Goal: Task Accomplishment & Management: Manage account settings

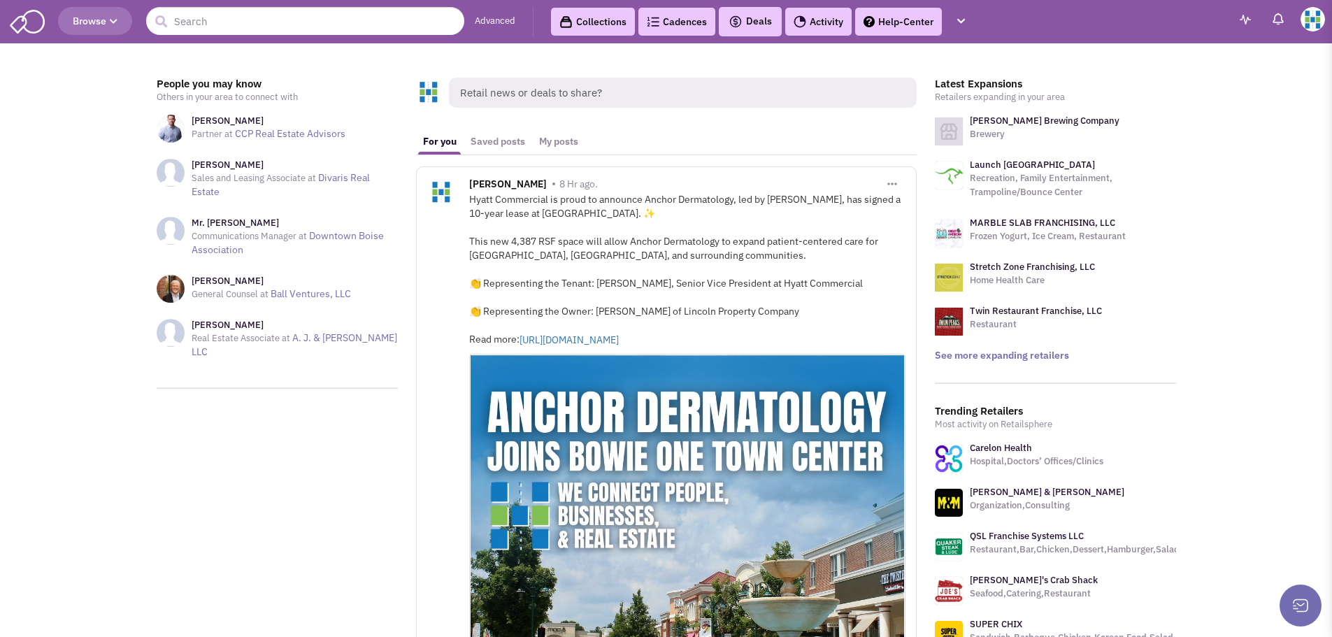
drag, startPoint x: 1305, startPoint y: 13, endPoint x: 1290, endPoint y: 12, distance: 15.4
click at [1305, 13] on img at bounding box center [1313, 19] width 24 height 24
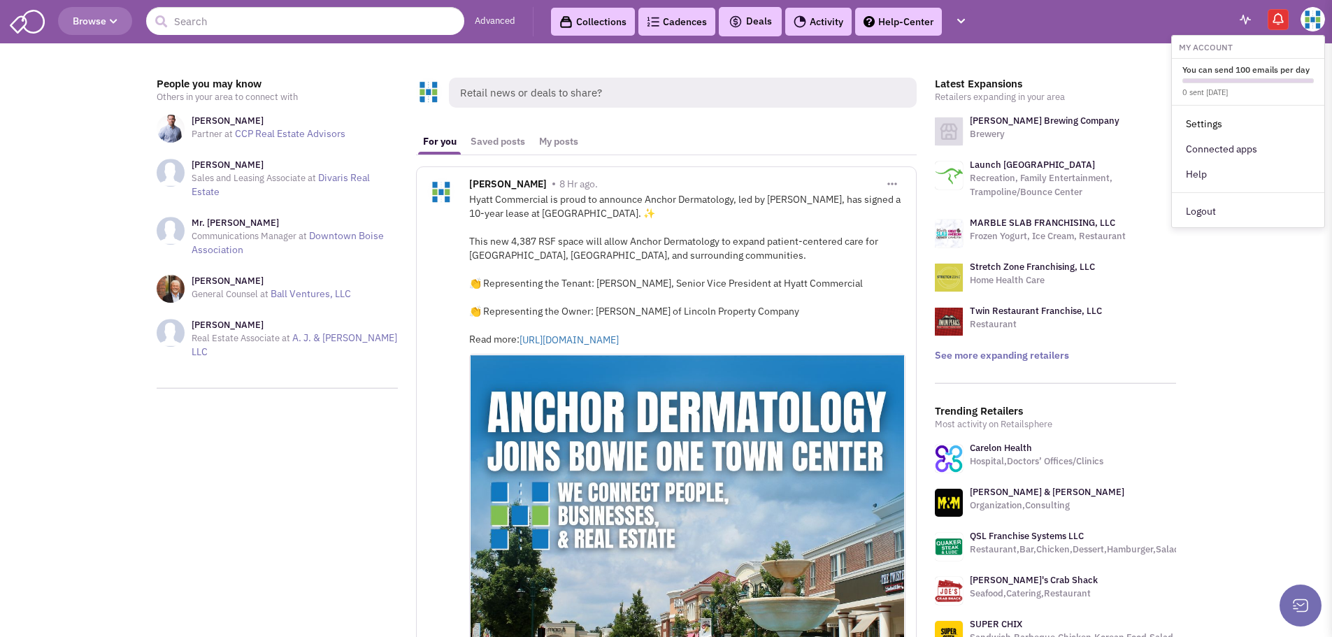
click at [1214, 133] on link "Settings" at bounding box center [1248, 123] width 152 height 25
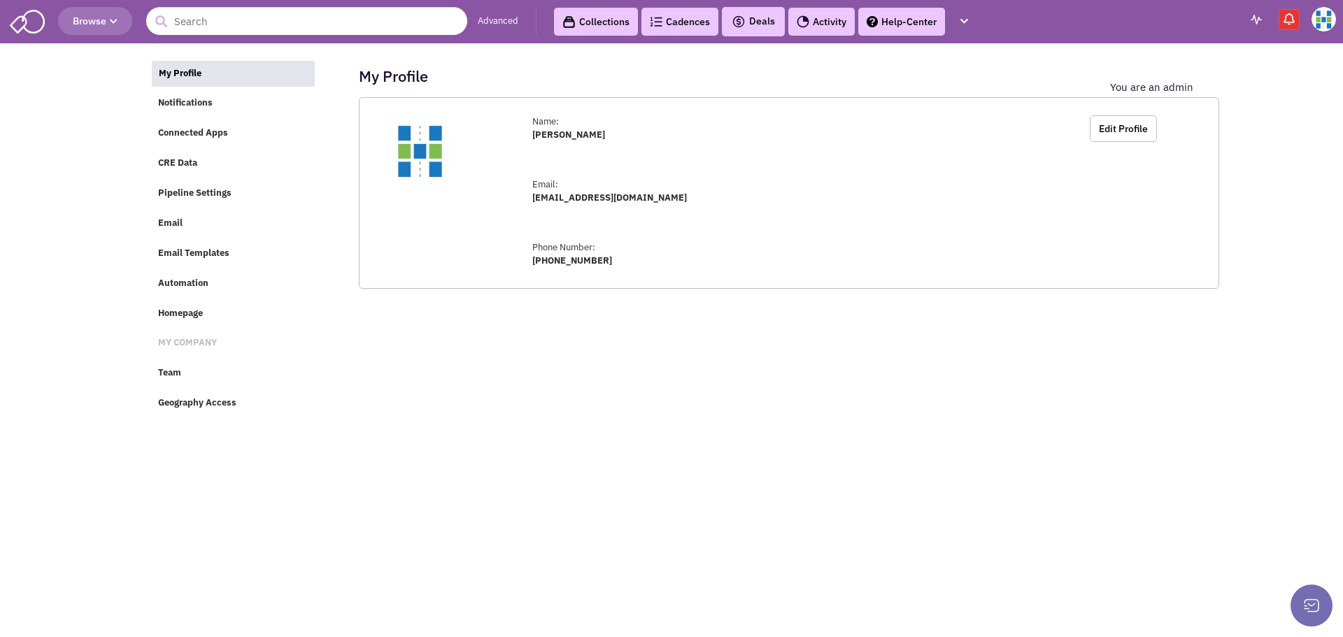
click at [217, 357] on ul "My Profile Notifications Connected Apps CRE Data Pipeline Settings Email Email …" at bounding box center [237, 238] width 174 height 364
click at [206, 366] on link "Team" at bounding box center [232, 373] width 163 height 27
